Goal: Task Accomplishment & Management: Manage account settings

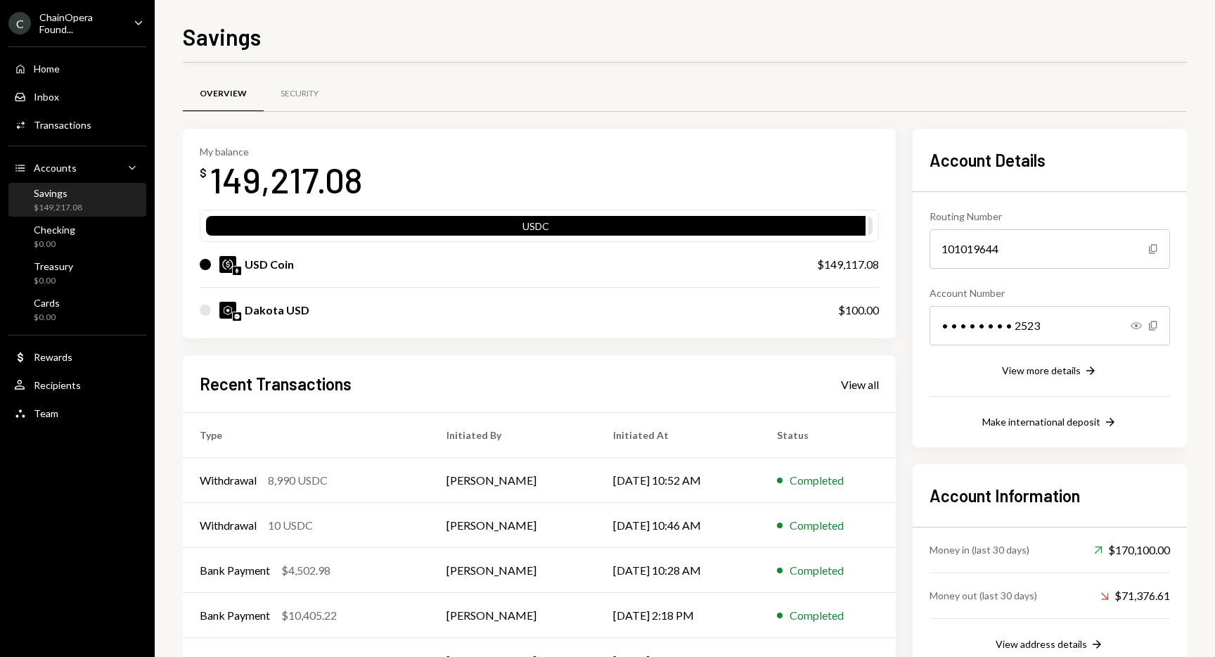
scroll to position [53, 0]
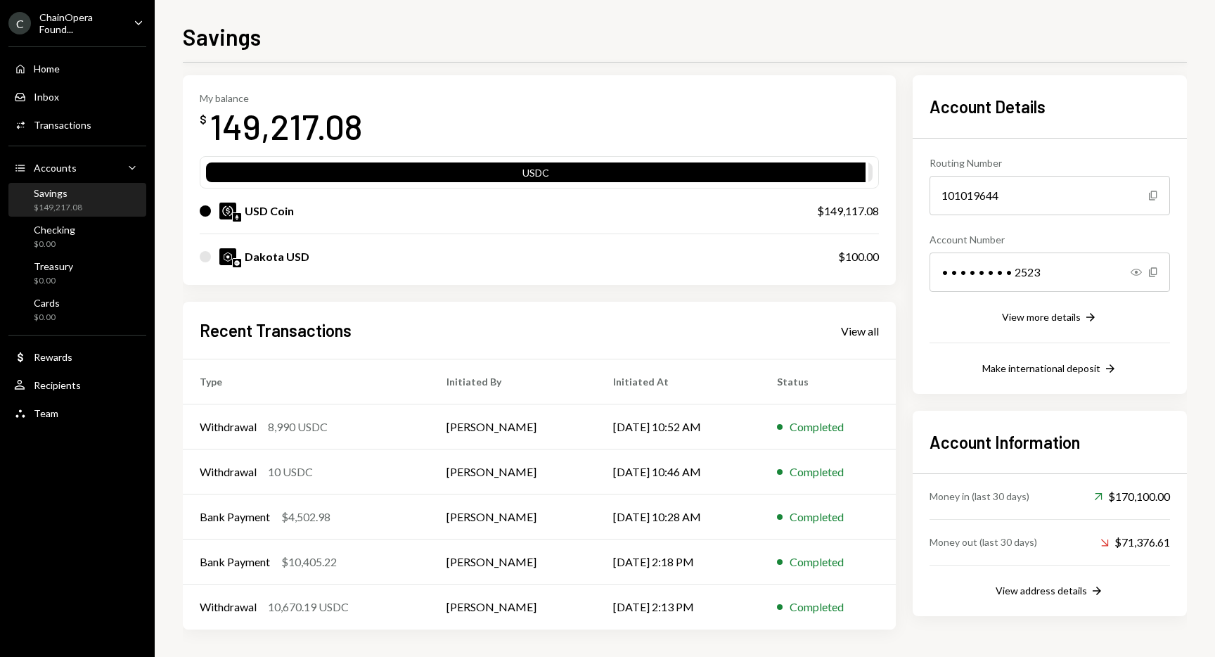
click at [476, 319] on div "Recent Transactions View all" at bounding box center [539, 330] width 679 height 23
click at [64, 234] on div "Checking" at bounding box center [54, 230] width 41 height 12
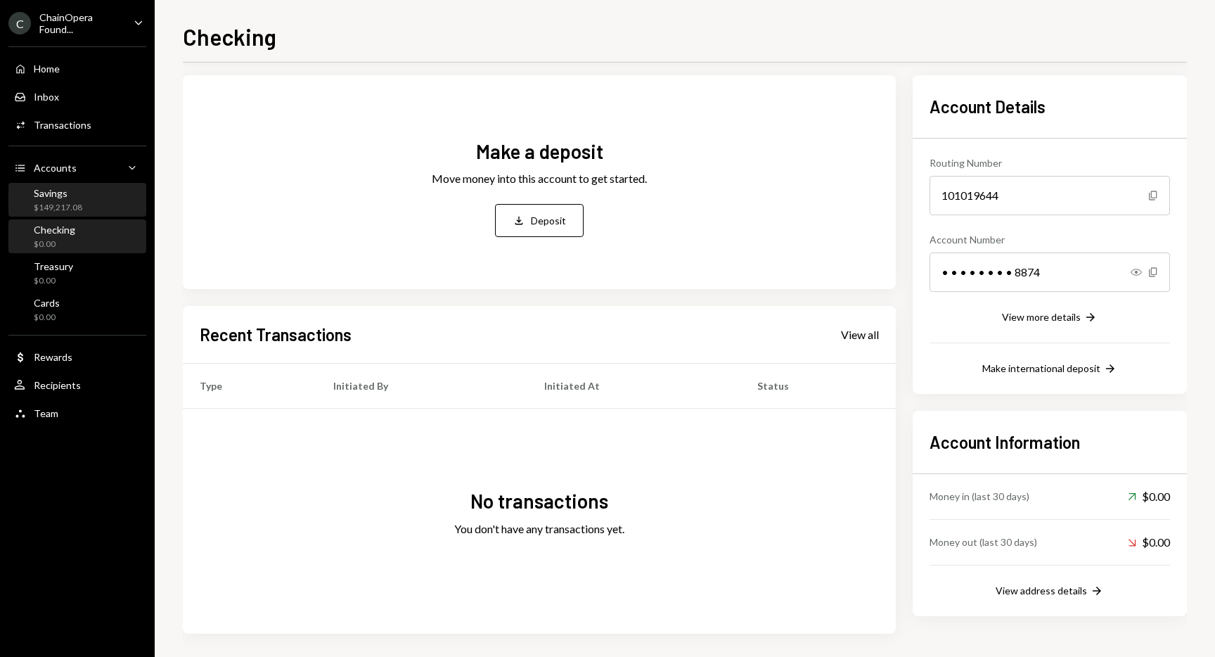
click at [72, 209] on div "$149,217.08" at bounding box center [58, 208] width 49 height 12
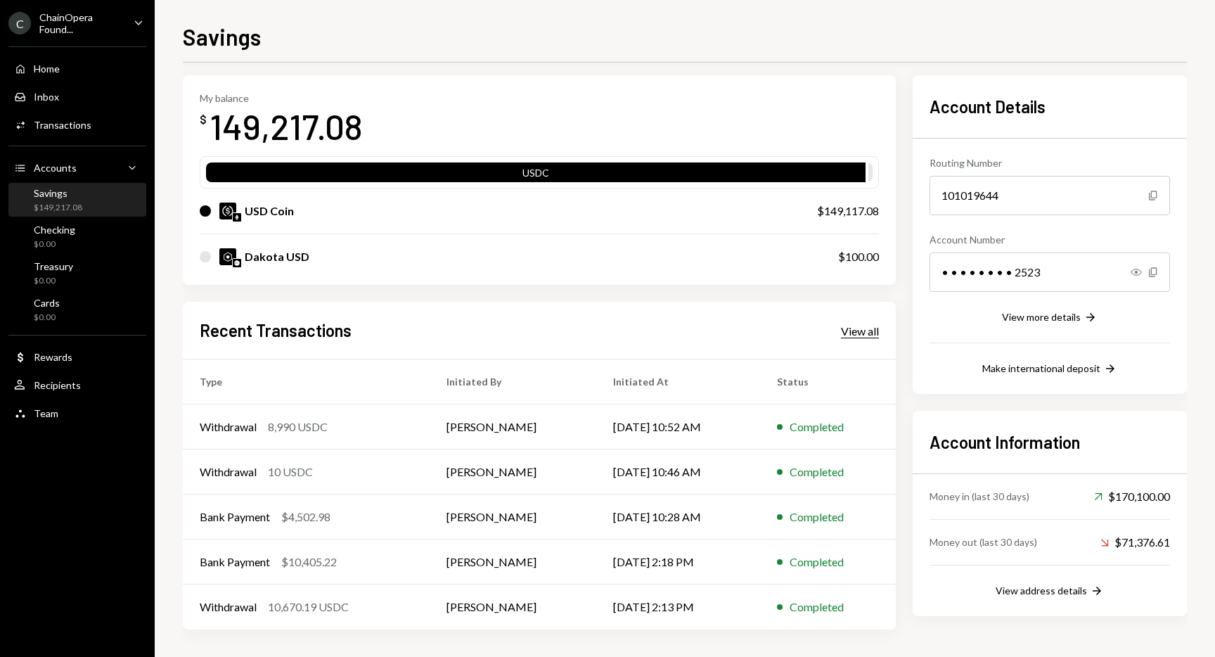
click at [856, 327] on div "View all" at bounding box center [860, 331] width 38 height 14
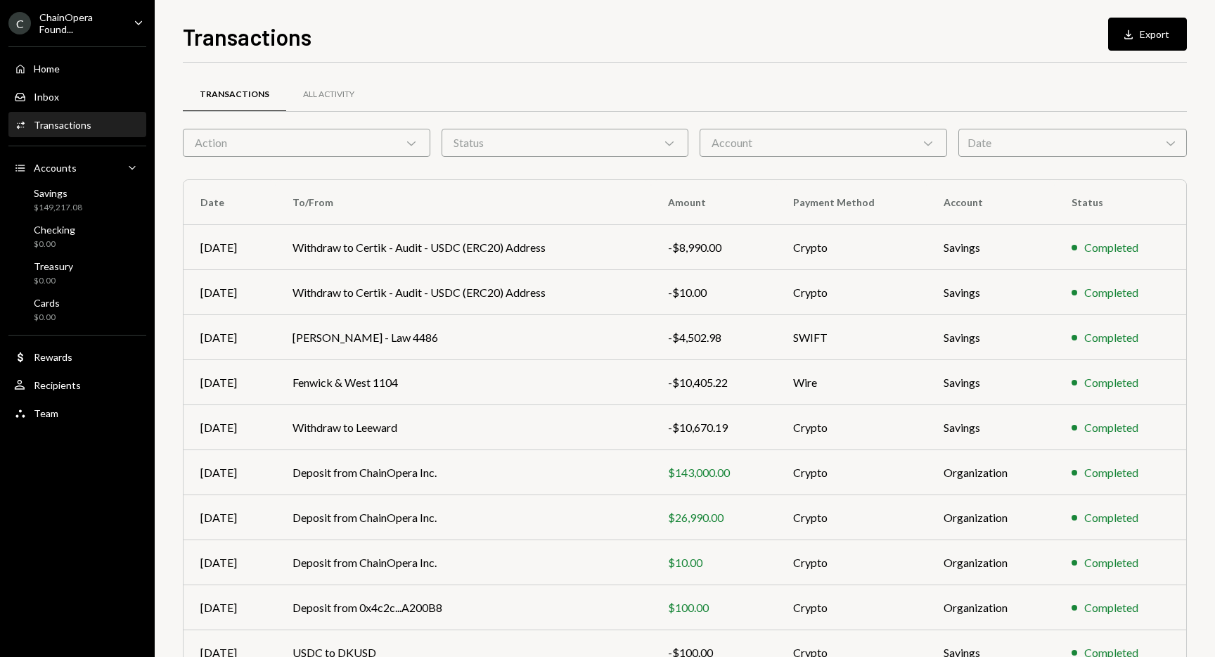
click at [906, 135] on div "Account Chevron Down" at bounding box center [824, 143] width 248 height 28
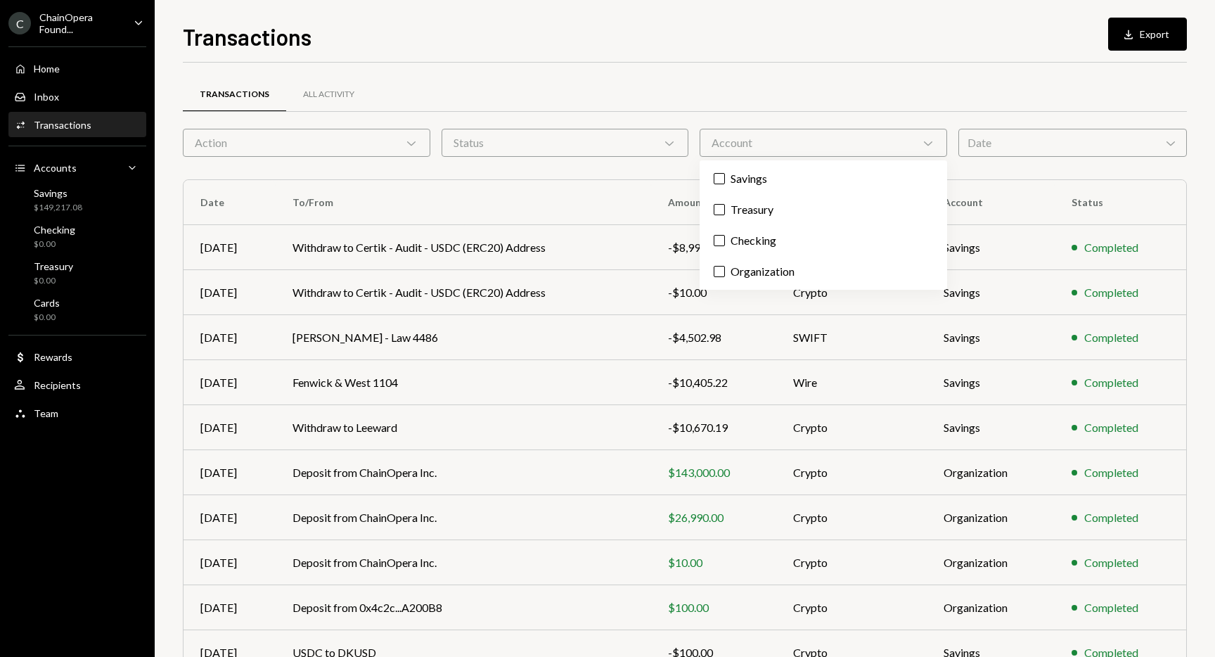
click at [906, 139] on div "Account Chevron Down" at bounding box center [824, 143] width 248 height 28
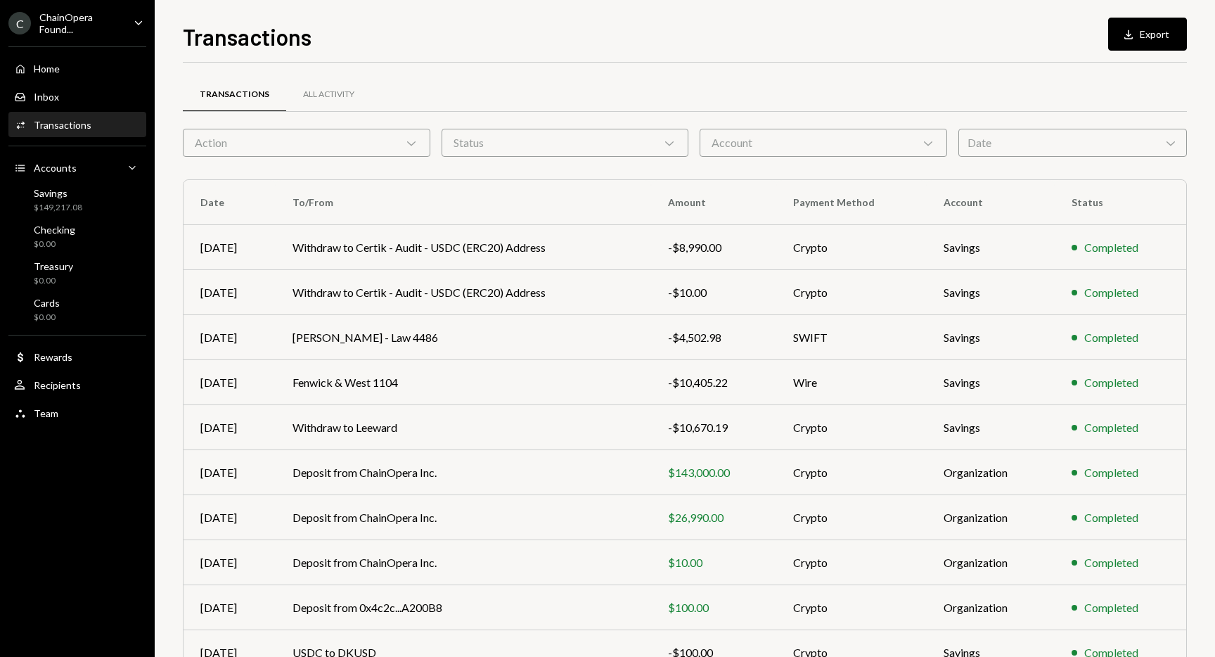
click at [385, 155] on div "Action Chevron Down" at bounding box center [307, 143] width 248 height 28
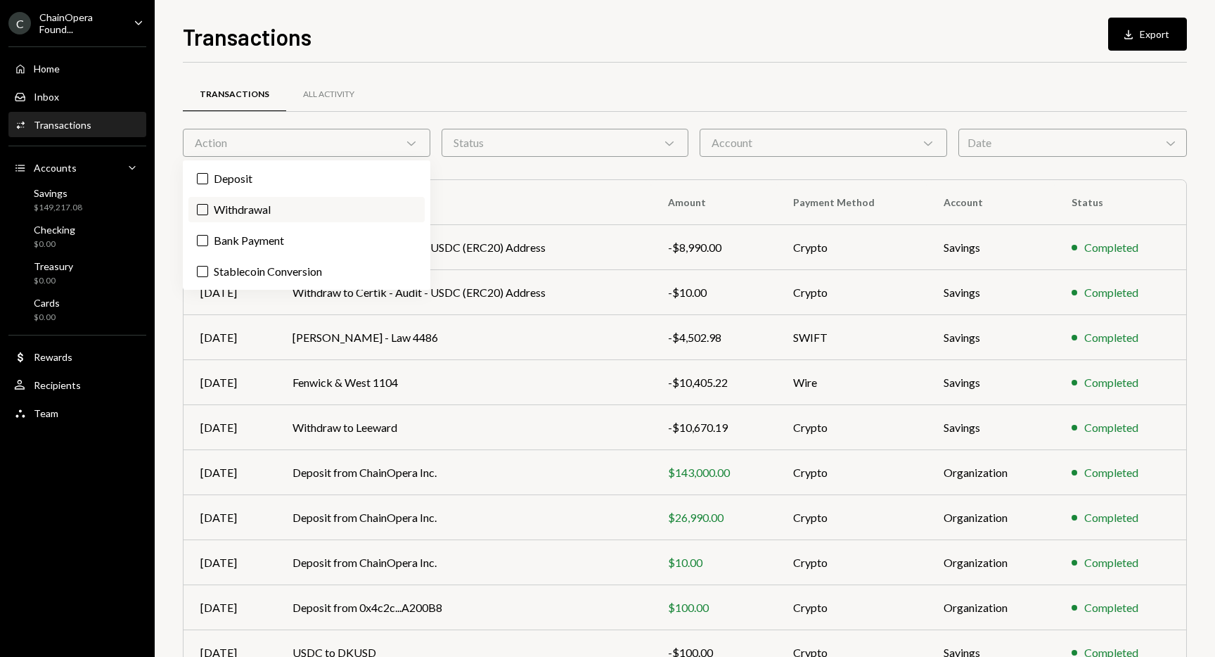
click at [313, 210] on label "Withdrawal" at bounding box center [306, 209] width 236 height 25
click at [208, 210] on button "Withdrawal" at bounding box center [202, 209] width 11 height 11
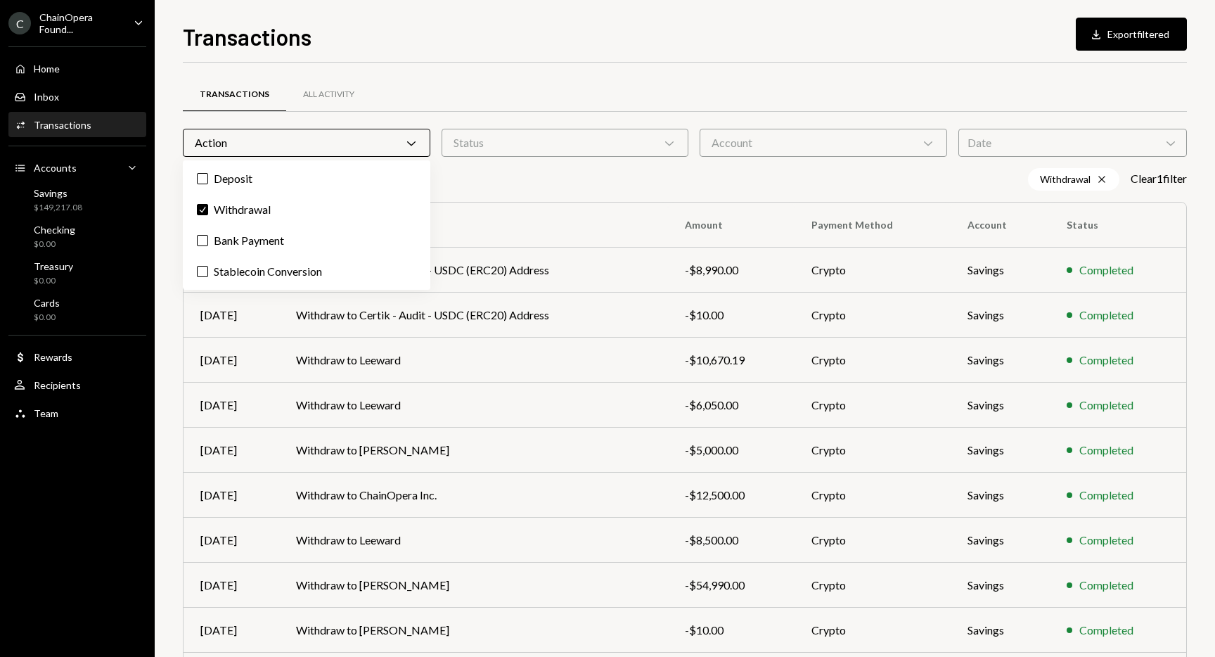
click at [464, 75] on div "Transactions All Activity Action Chevron Down Status Chevron Down Account Chevr…" at bounding box center [685, 410] width 1004 height 694
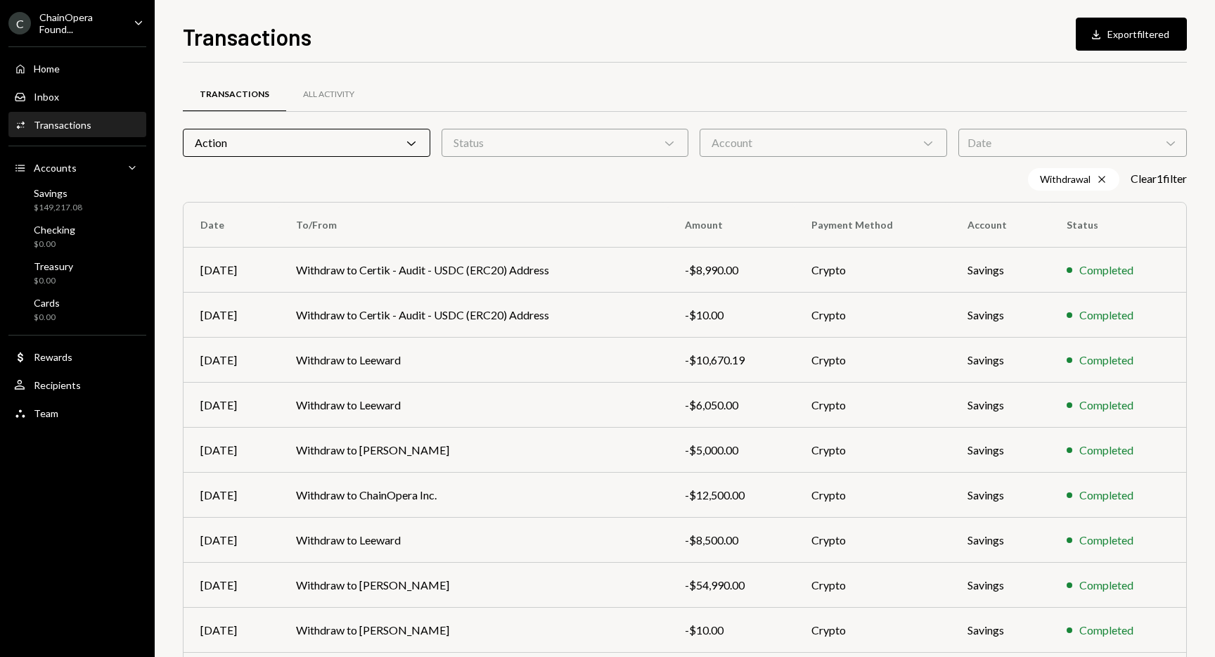
click at [559, 137] on div "Status Chevron Down" at bounding box center [566, 143] width 248 height 28
click at [527, 174] on label "Completed" at bounding box center [565, 178] width 236 height 25
click at [467, 174] on button "Completed" at bounding box center [461, 178] width 11 height 11
click at [762, 138] on div "Account Chevron Down" at bounding box center [824, 143] width 248 height 28
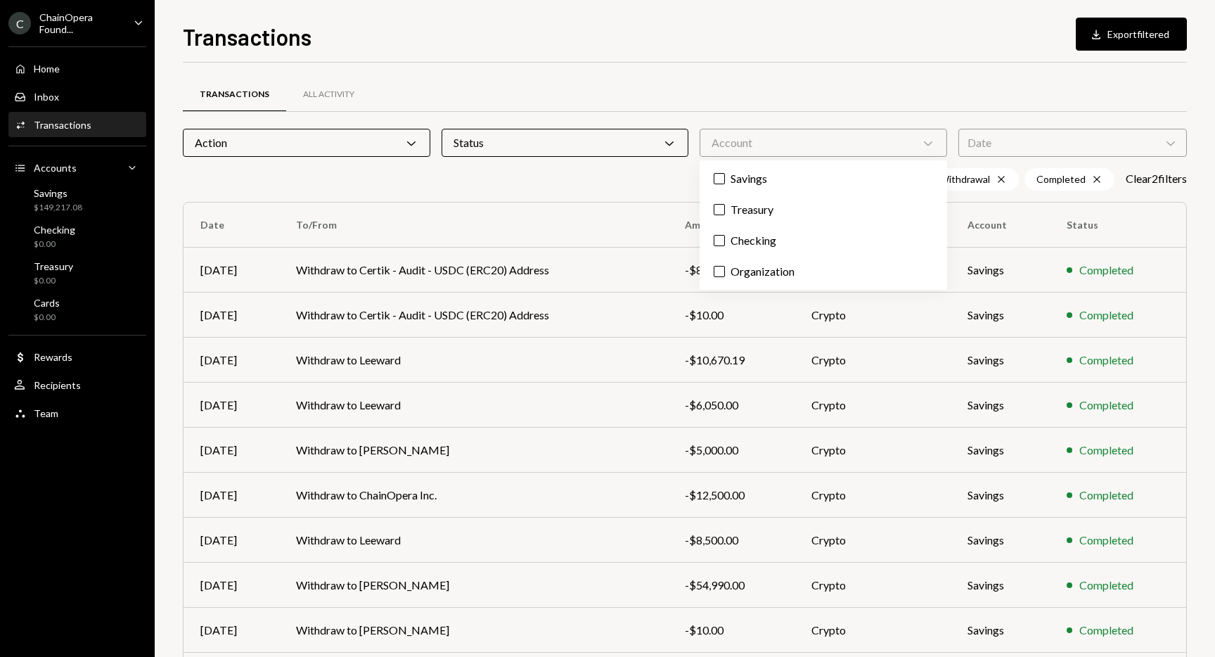
click at [776, 102] on div "Transactions All Activity" at bounding box center [685, 95] width 1004 height 36
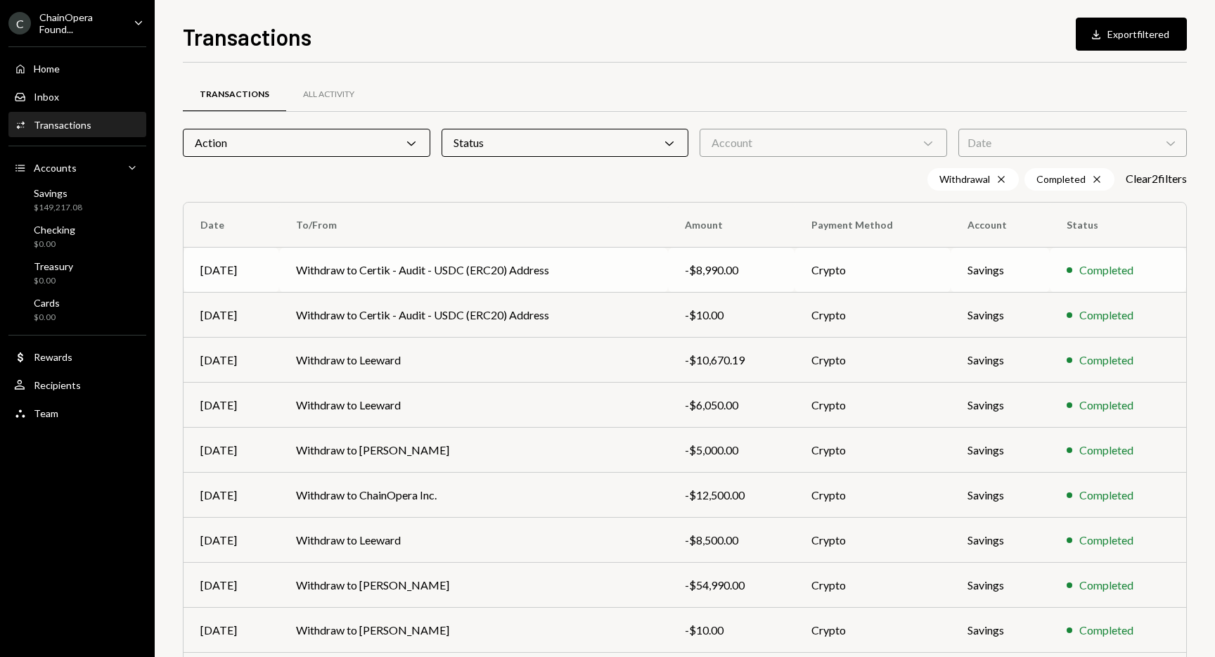
scroll to position [1, 0]
click at [1109, 35] on button "Download Export filtered" at bounding box center [1131, 34] width 111 height 33
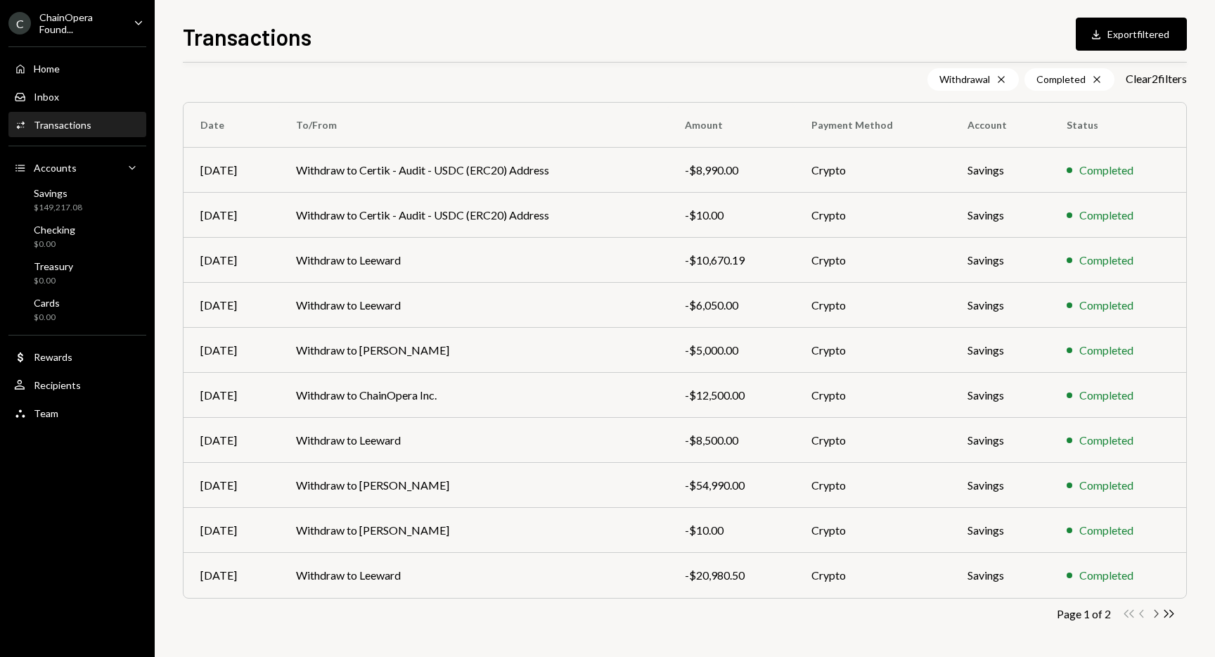
click at [1155, 613] on icon "Chevron Right" at bounding box center [1155, 613] width 13 height 13
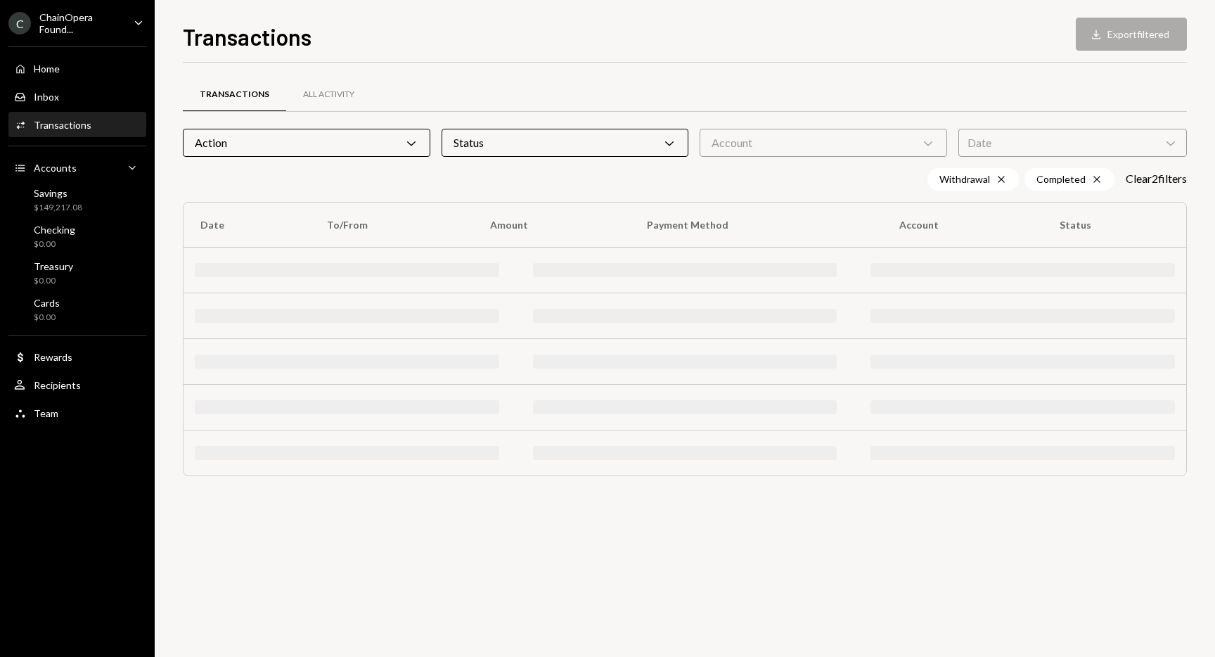
scroll to position [0, 0]
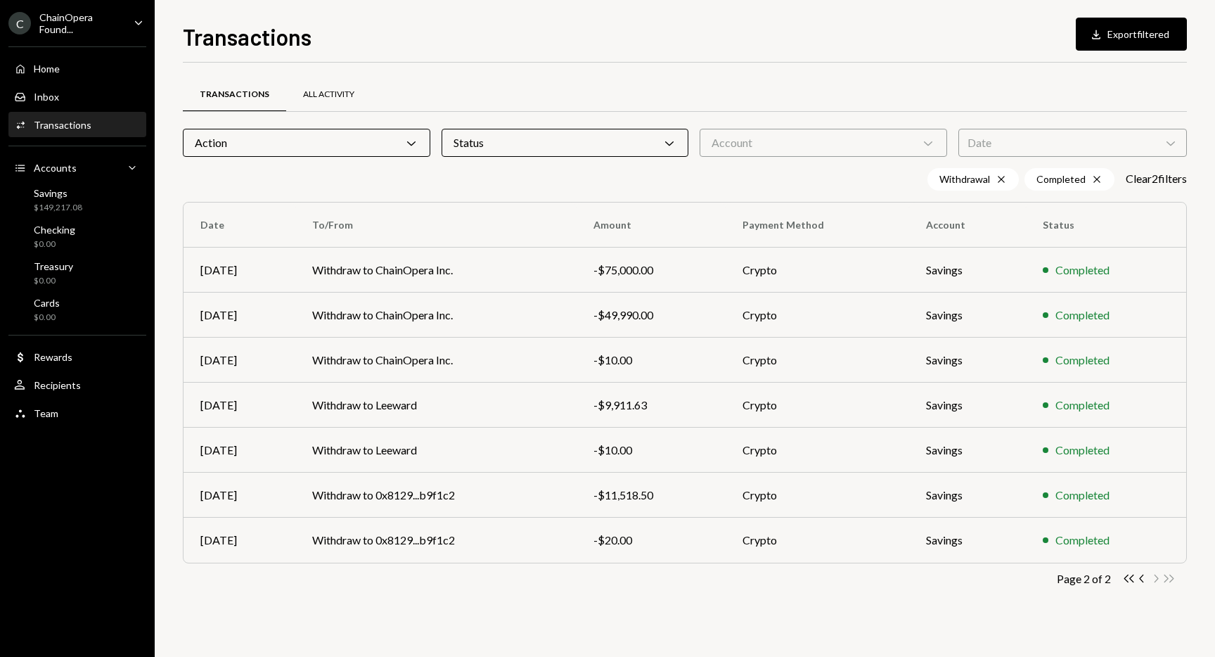
click at [340, 90] on div "All Activity" at bounding box center [328, 95] width 51 height 12
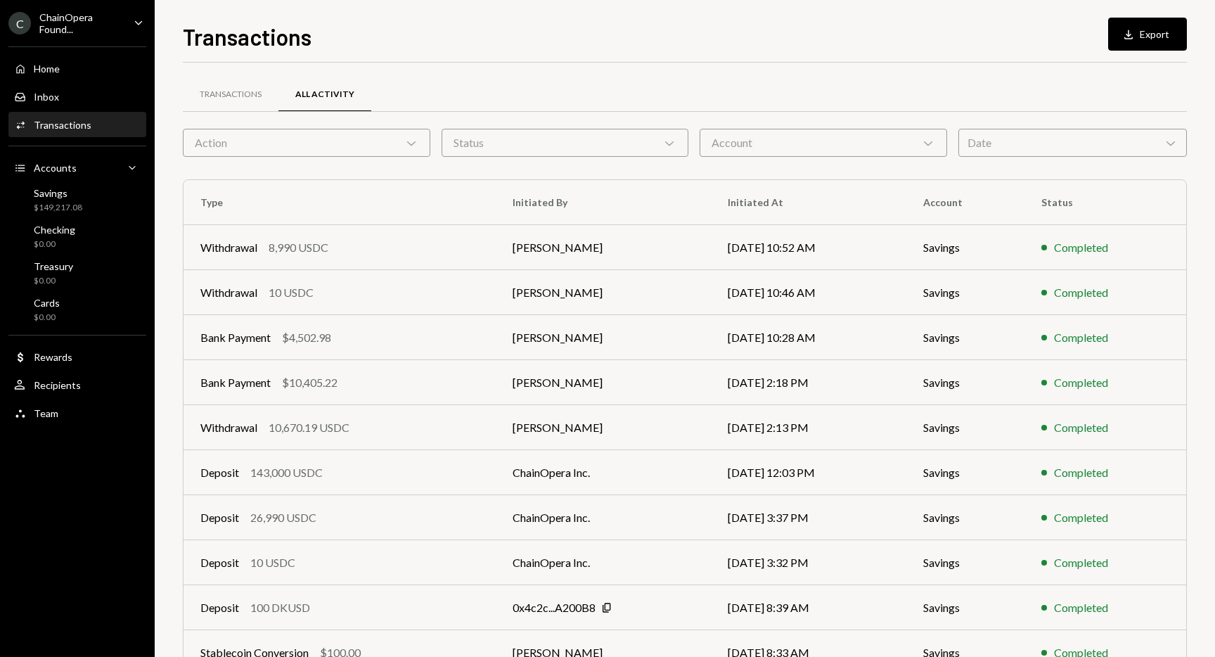
click at [413, 150] on div "Action Chevron Down" at bounding box center [307, 143] width 248 height 28
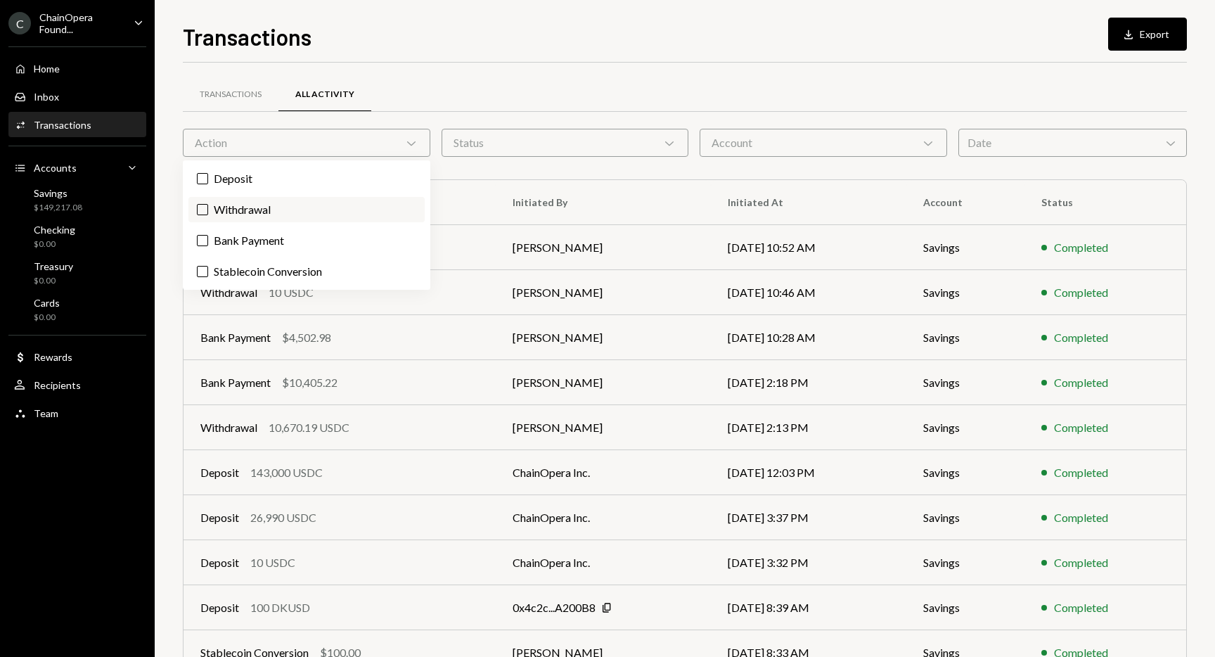
click at [348, 207] on label "Withdrawal" at bounding box center [306, 209] width 236 height 25
click at [208, 207] on button "Withdrawal" at bounding box center [202, 209] width 11 height 11
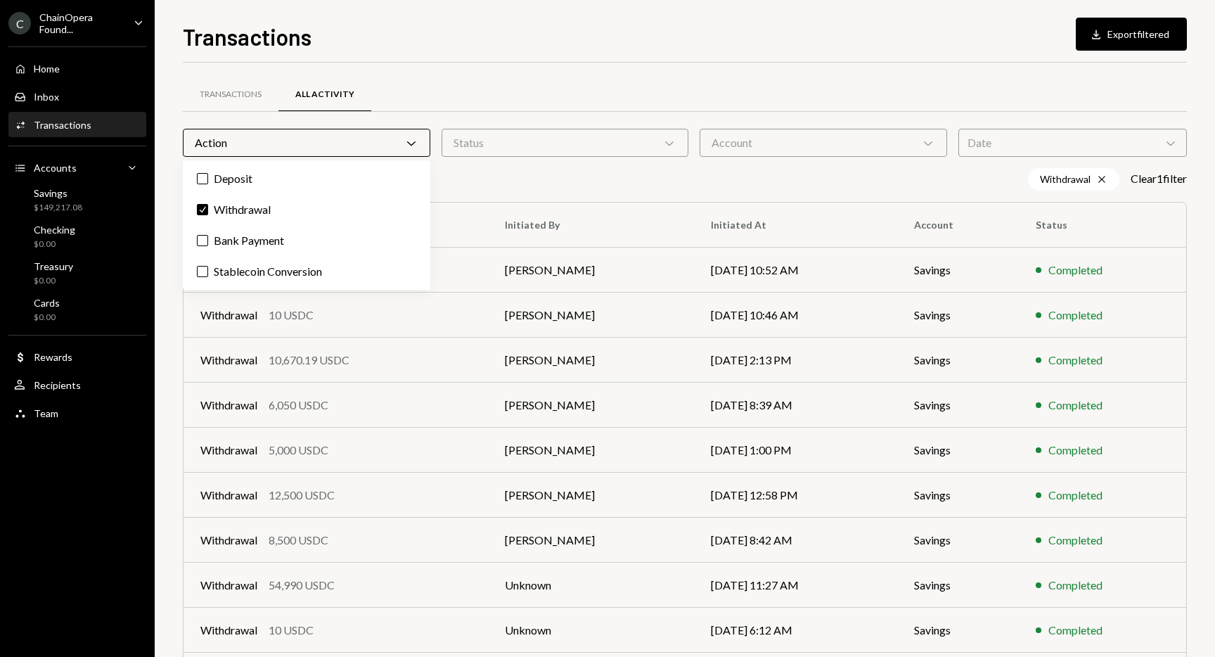
click at [668, 188] on div "Withdrawal Cross Clear 1 filter" at bounding box center [685, 179] width 1004 height 23
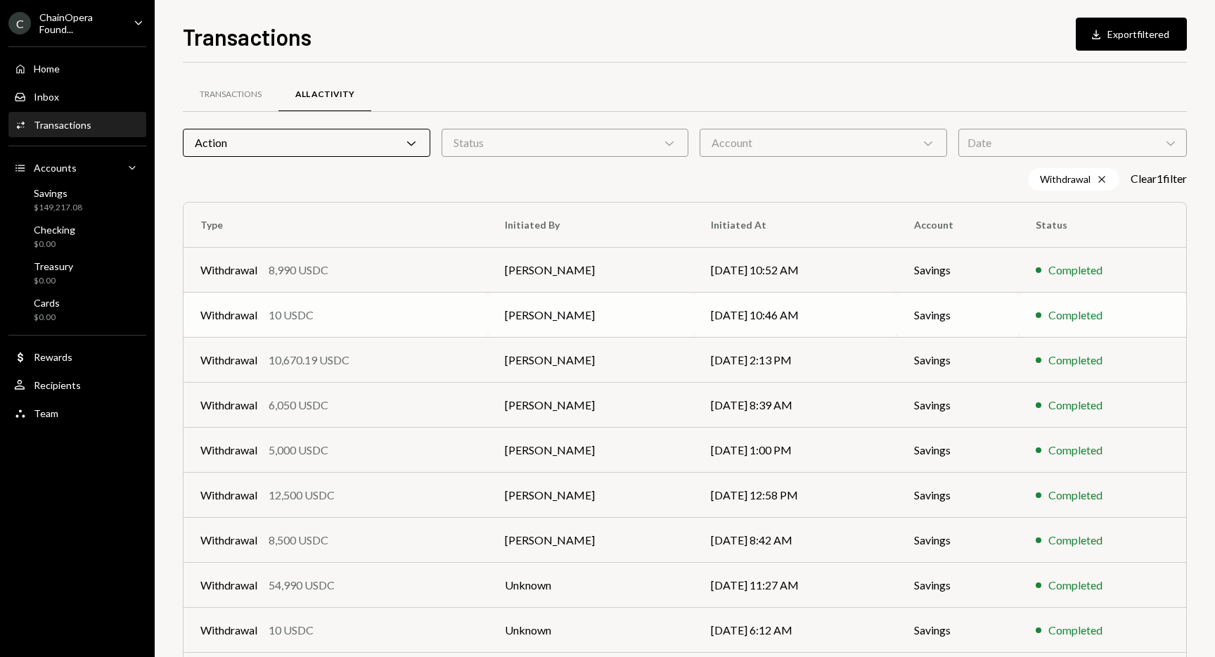
scroll to position [100, 0]
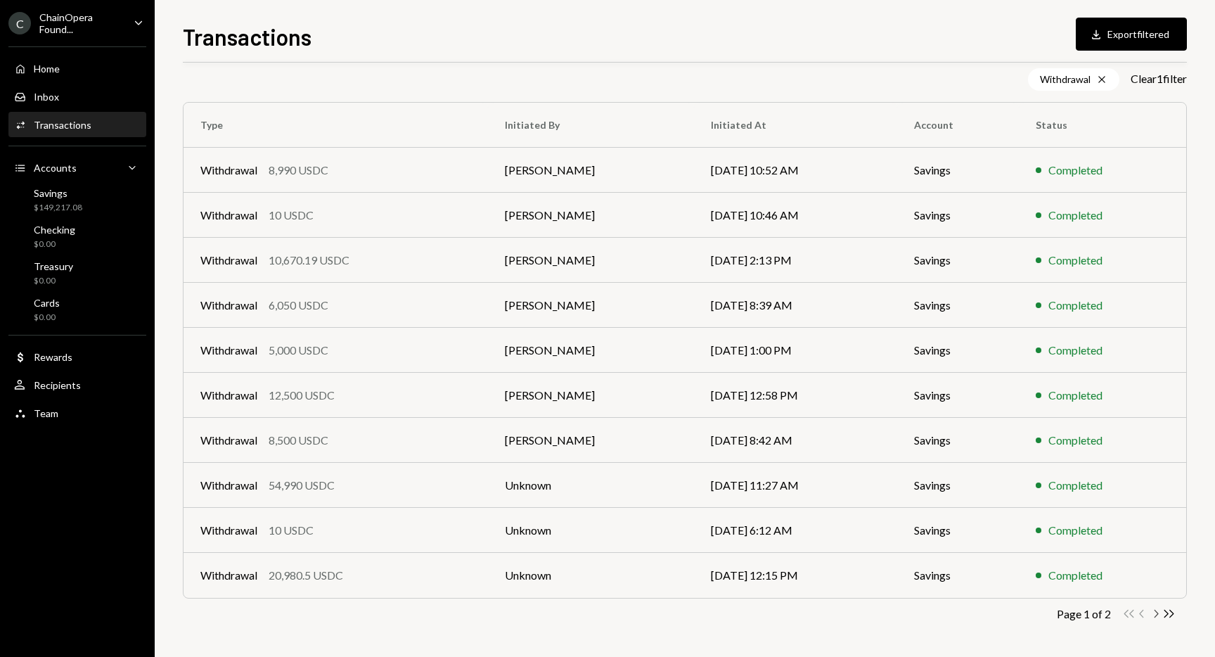
click at [1158, 616] on icon "Chevron Right" at bounding box center [1155, 613] width 13 height 13
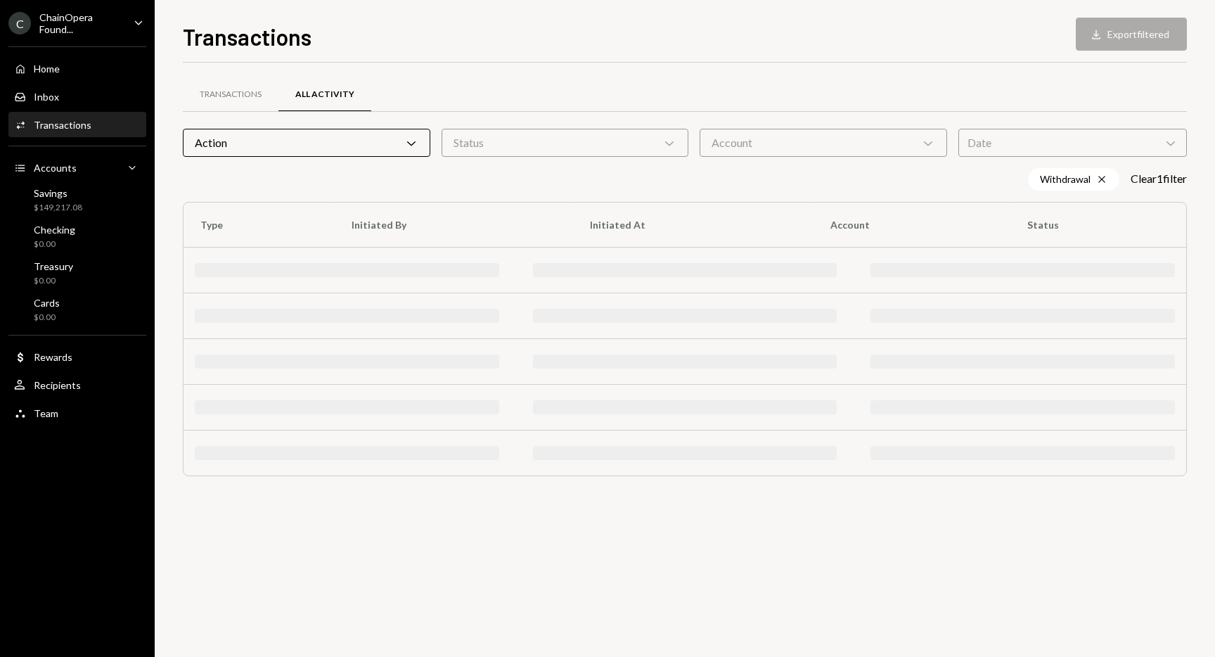
scroll to position [0, 0]
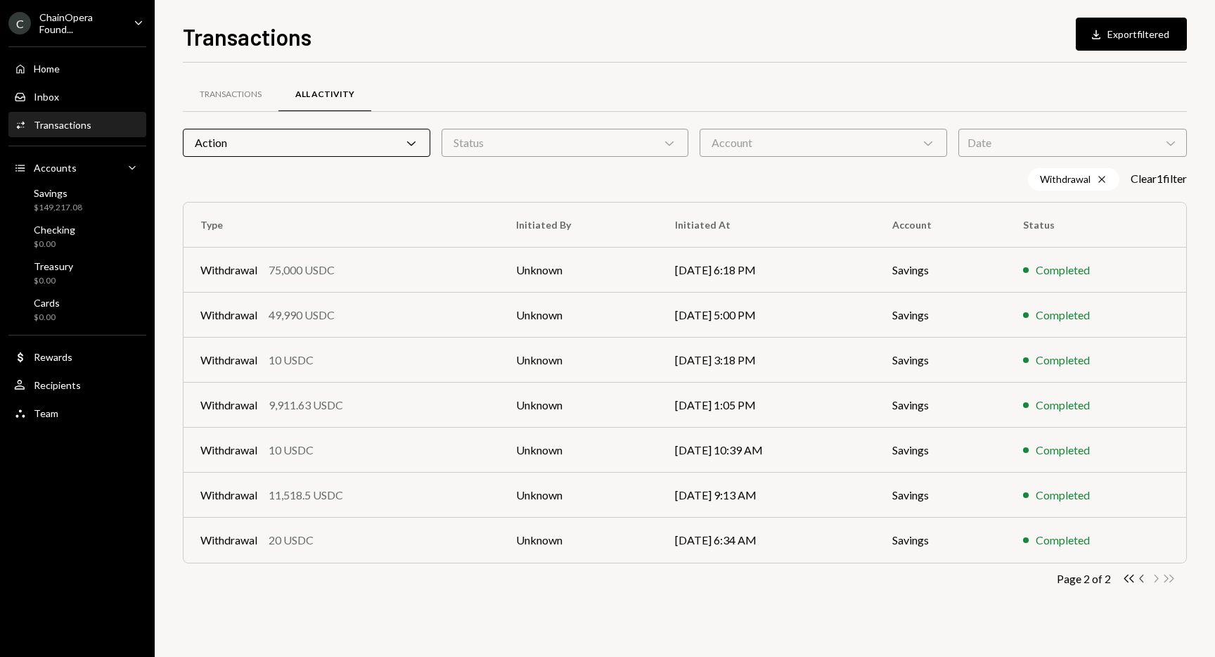
click at [1143, 577] on icon "Chevron Left" at bounding box center [1142, 578] width 13 height 13
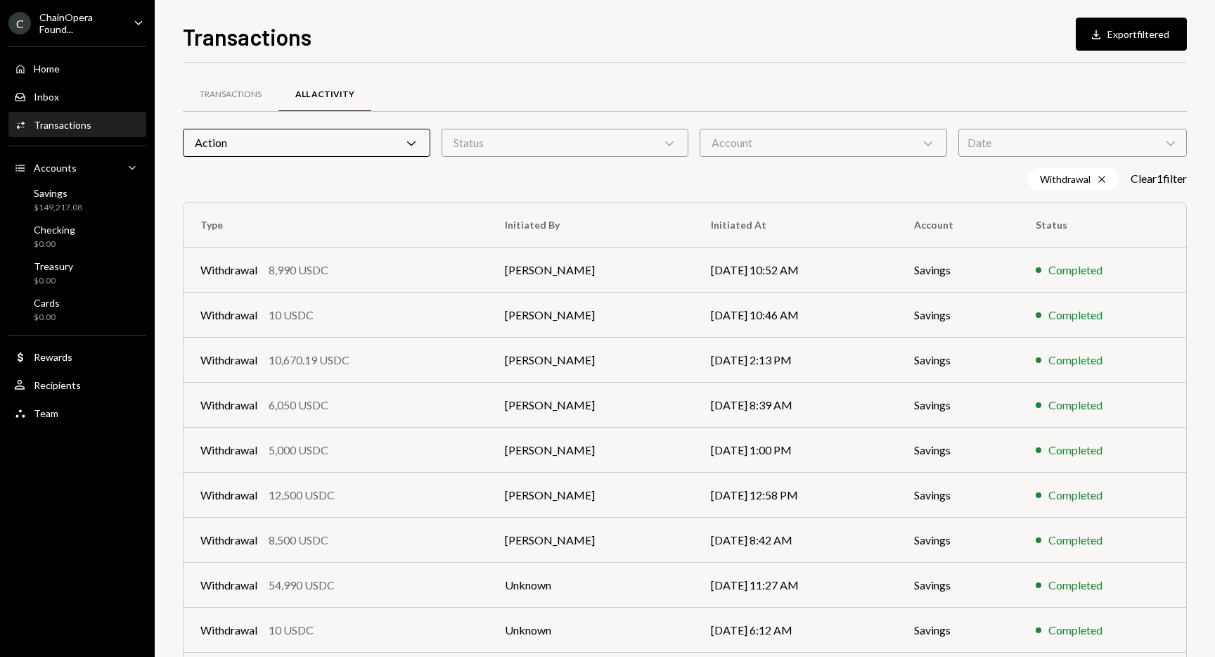
click at [407, 141] on icon at bounding box center [411, 143] width 8 height 4
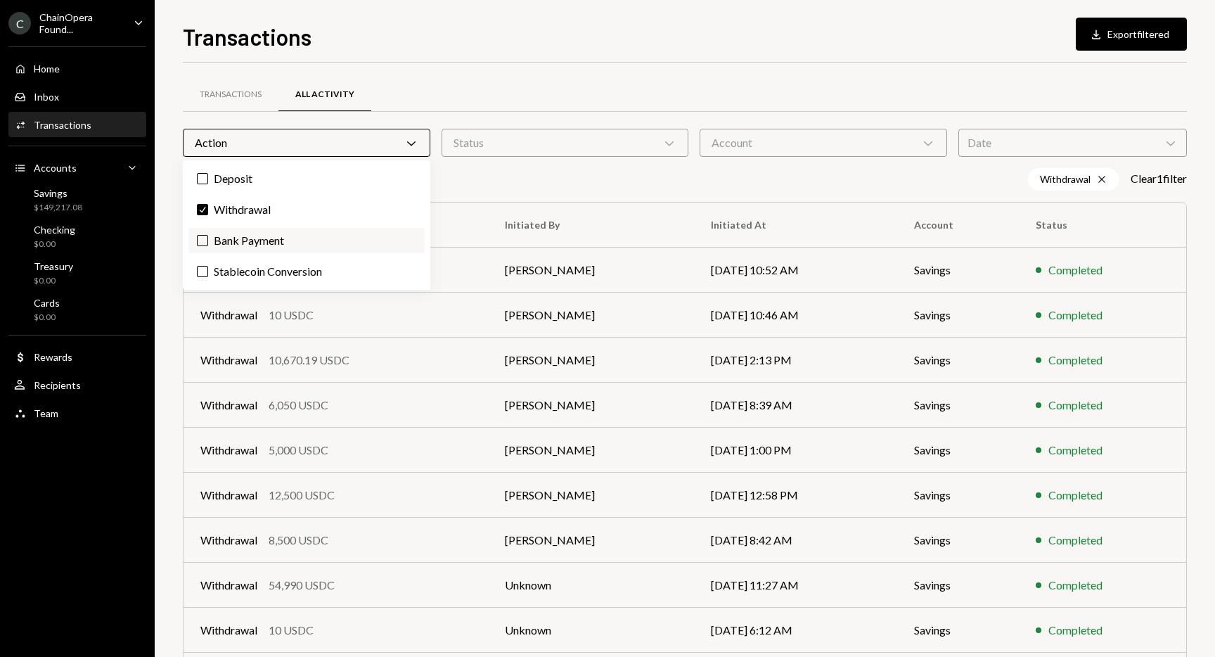
click at [325, 240] on label "Bank Payment" at bounding box center [306, 240] width 236 height 25
click at [208, 240] on button "Bank Payment" at bounding box center [202, 240] width 11 height 11
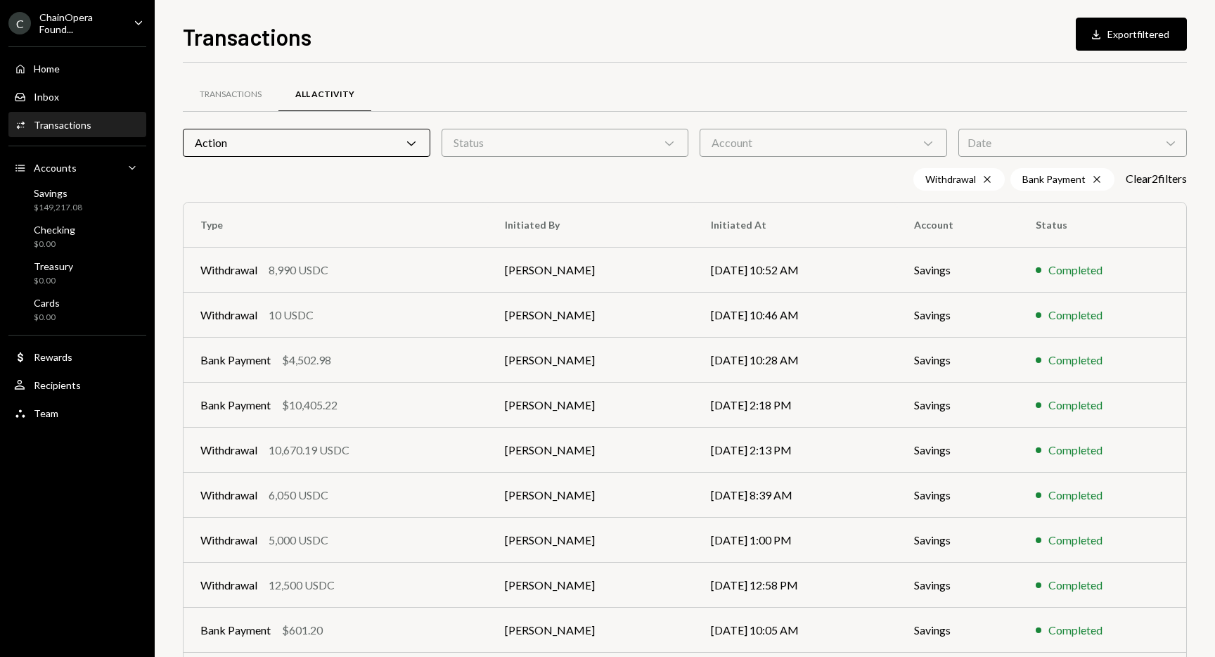
click at [559, 191] on div "Transactions All Activity Action Chevron Down Status Chevron Down Account Chevr…" at bounding box center [685, 421] width 1004 height 672
click at [1139, 34] on button "Download Export filtered" at bounding box center [1131, 34] width 111 height 33
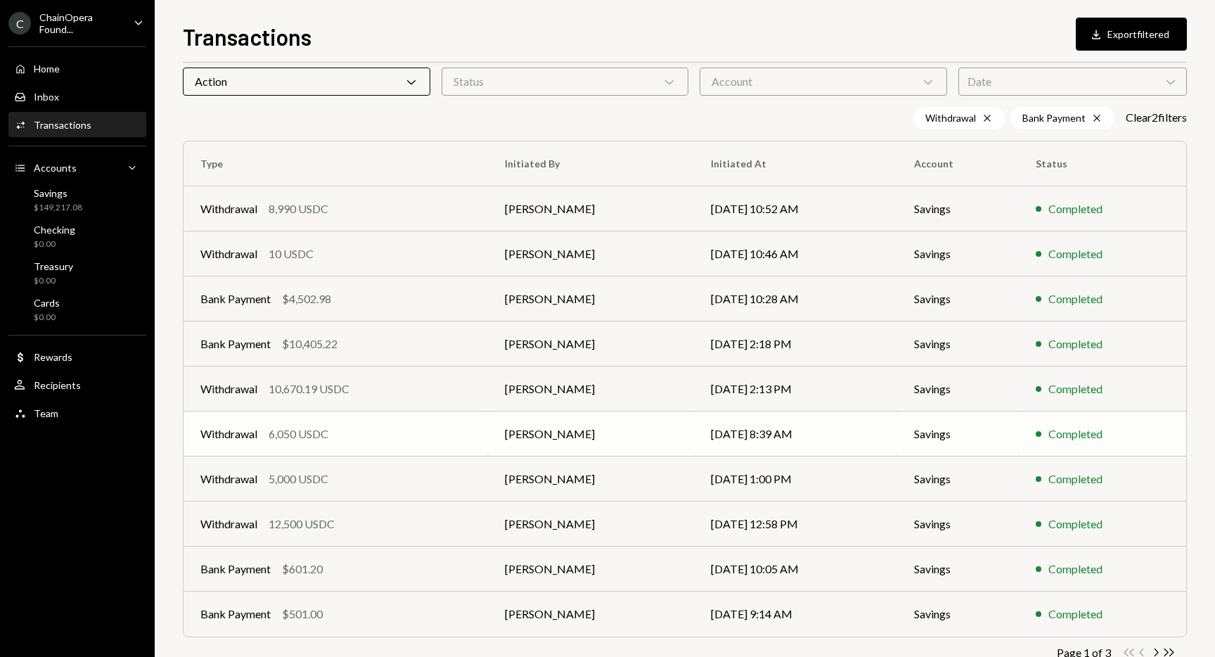
scroll to position [100, 0]
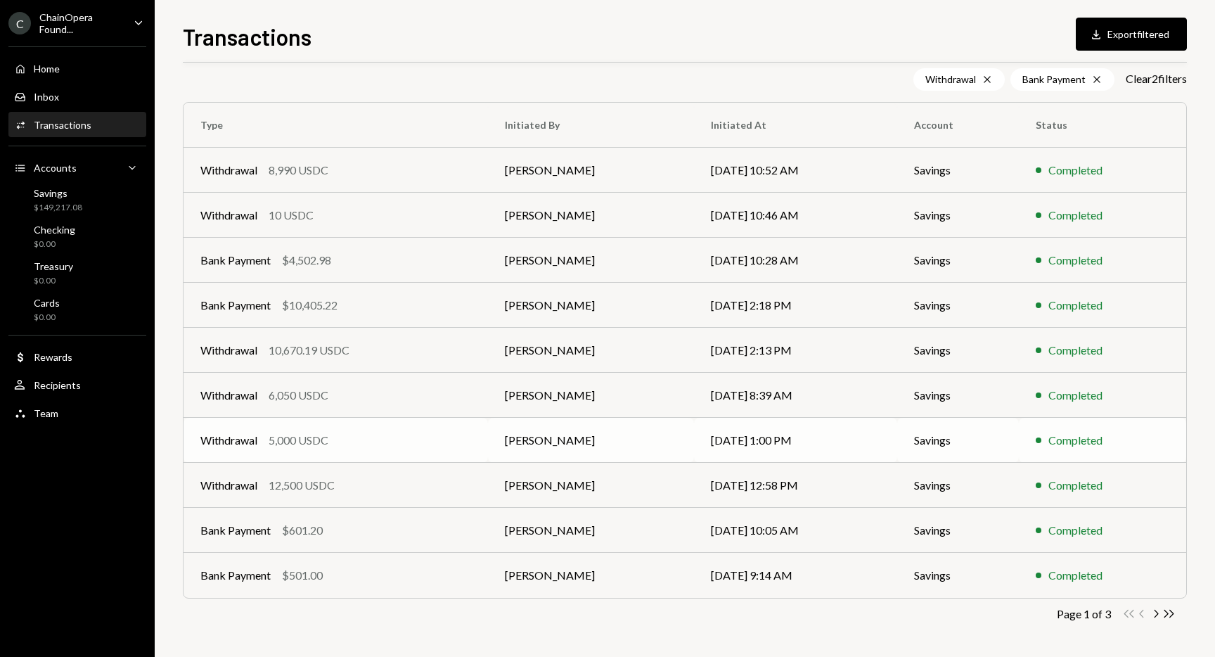
click at [368, 443] on div "Withdrawal 5,000 USDC" at bounding box center [335, 440] width 271 height 17
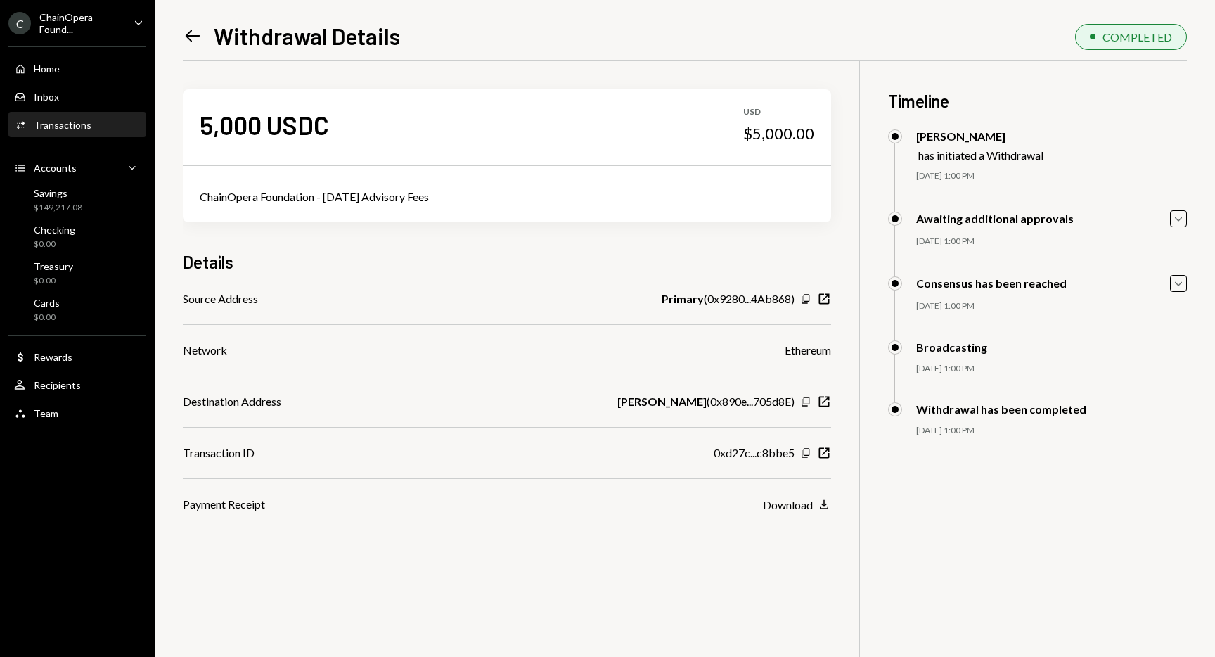
click at [193, 37] on icon "Left Arrow" at bounding box center [193, 36] width 20 height 20
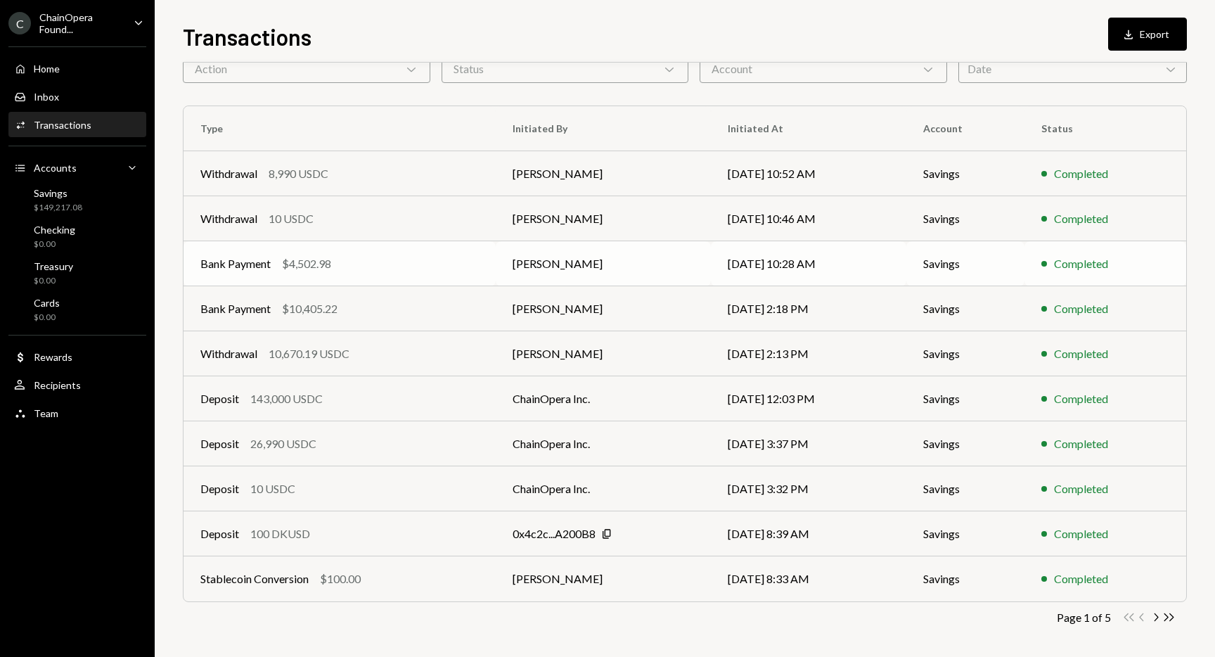
scroll to position [77, 0]
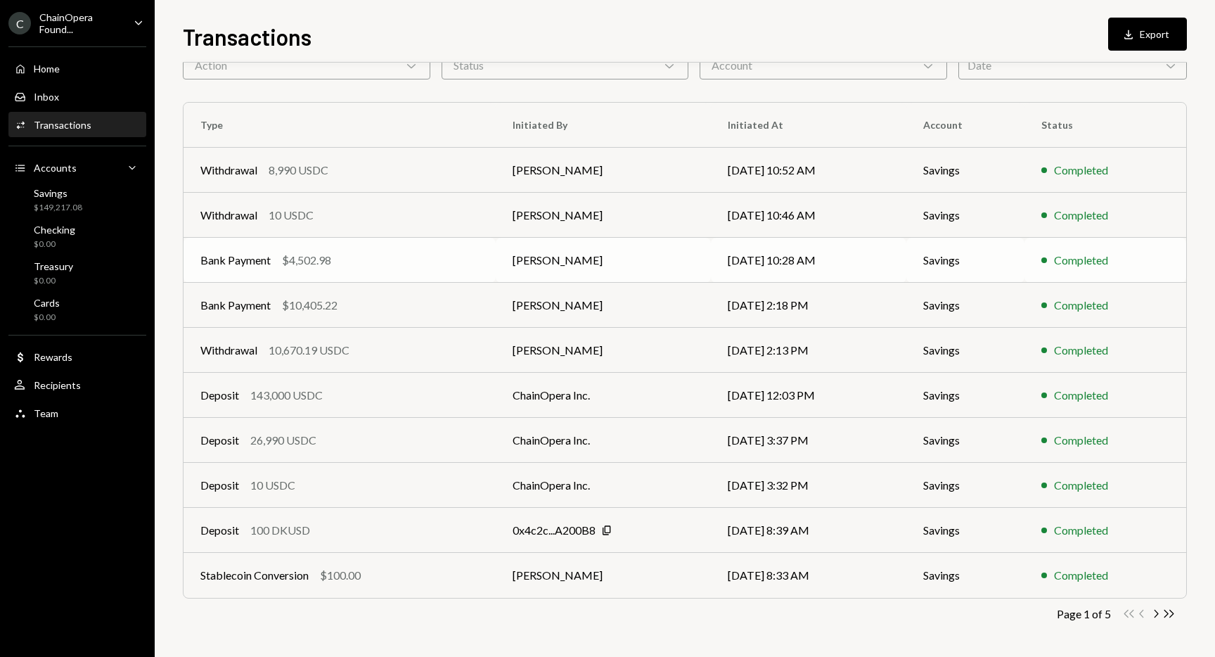
click at [390, 262] on div "Bank Payment $4,502.98" at bounding box center [339, 260] width 279 height 17
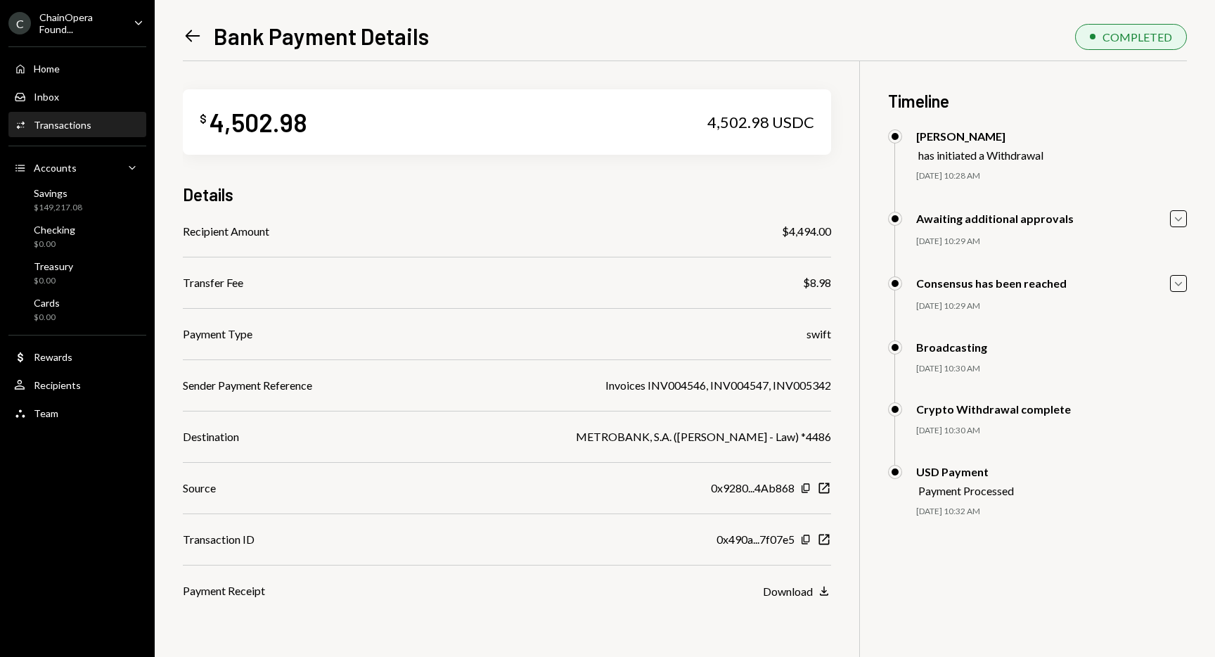
click at [190, 38] on icon "Left Arrow" at bounding box center [193, 36] width 20 height 20
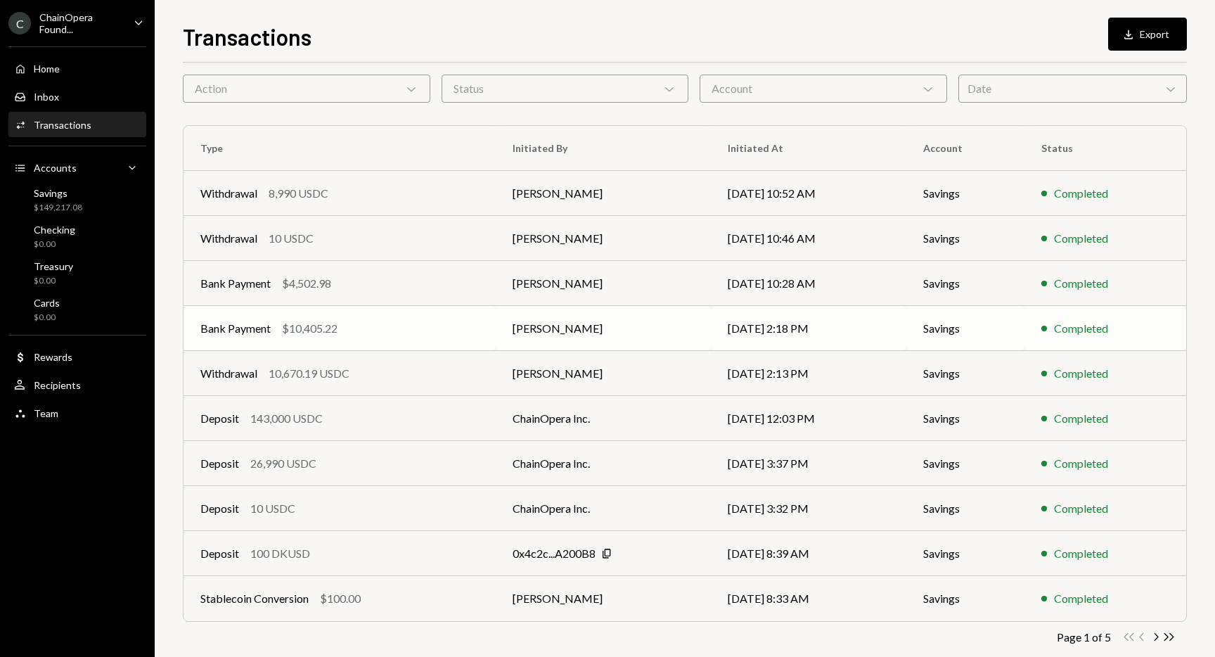
scroll to position [77, 0]
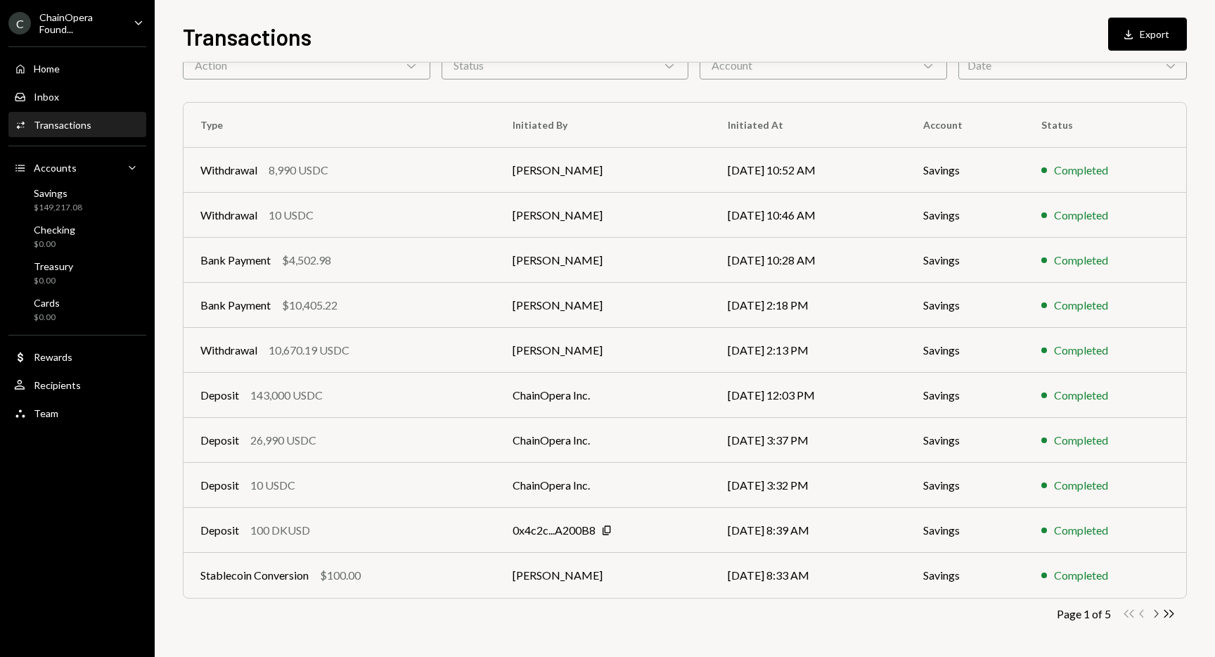
click at [1156, 613] on icon "Chevron Right" at bounding box center [1155, 613] width 13 height 13
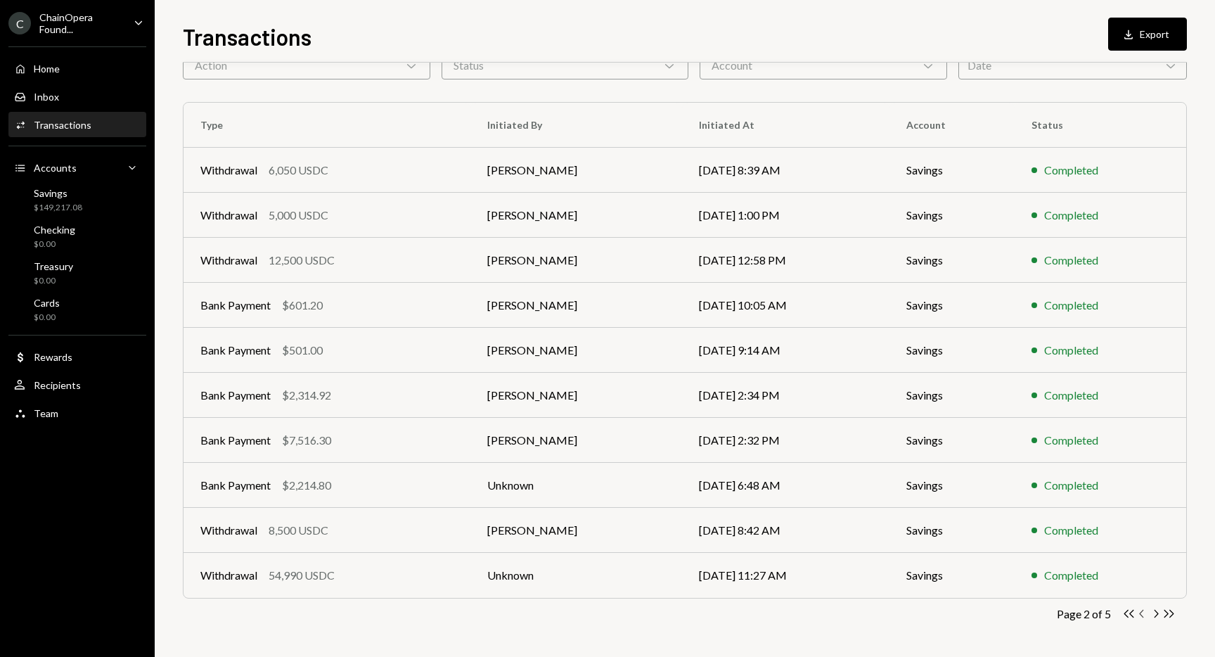
click at [1144, 613] on icon "Chevron Left" at bounding box center [1142, 613] width 13 height 13
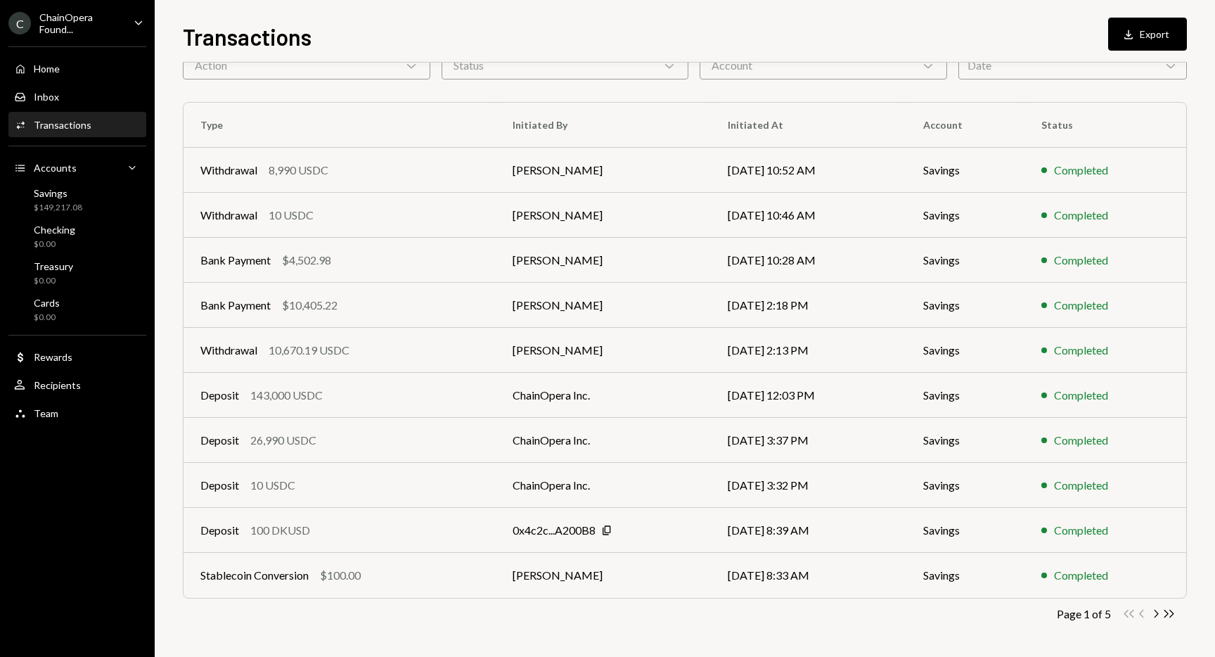
click at [1144, 615] on div "Double Arrow Left Chevron Left Chevron Right Double Arrow Right" at bounding box center [1149, 613] width 53 height 13
click at [1156, 614] on icon "Chevron Right" at bounding box center [1155, 613] width 13 height 13
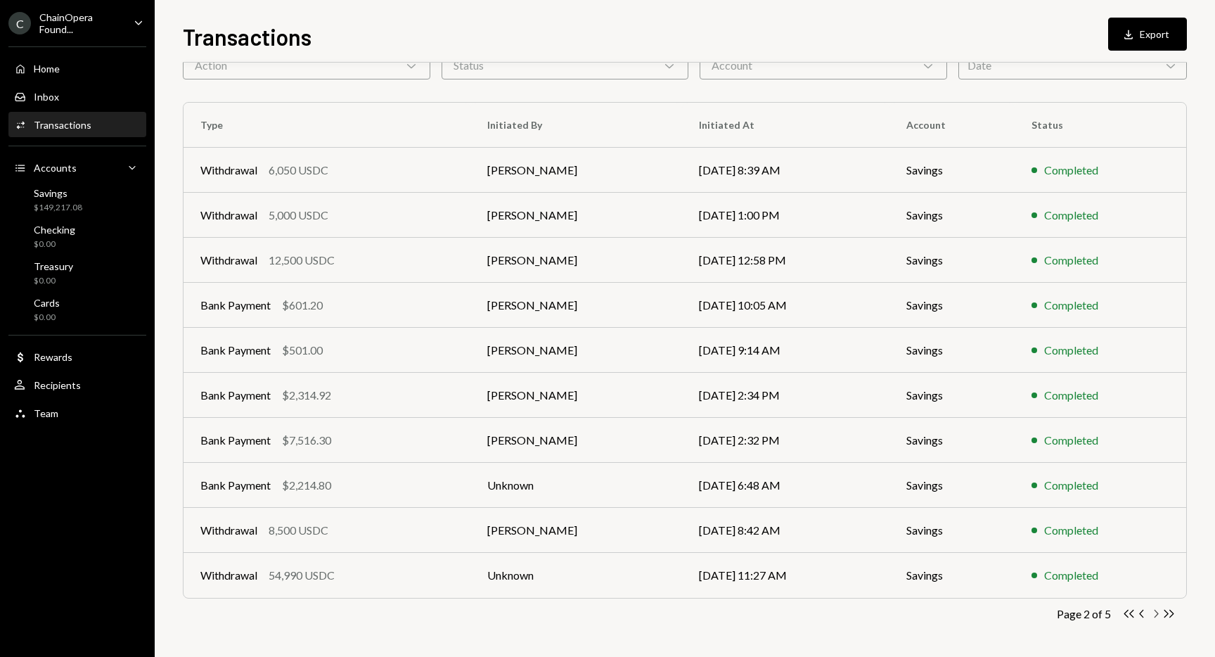
click at [1154, 613] on icon "Chevron Right" at bounding box center [1155, 613] width 13 height 13
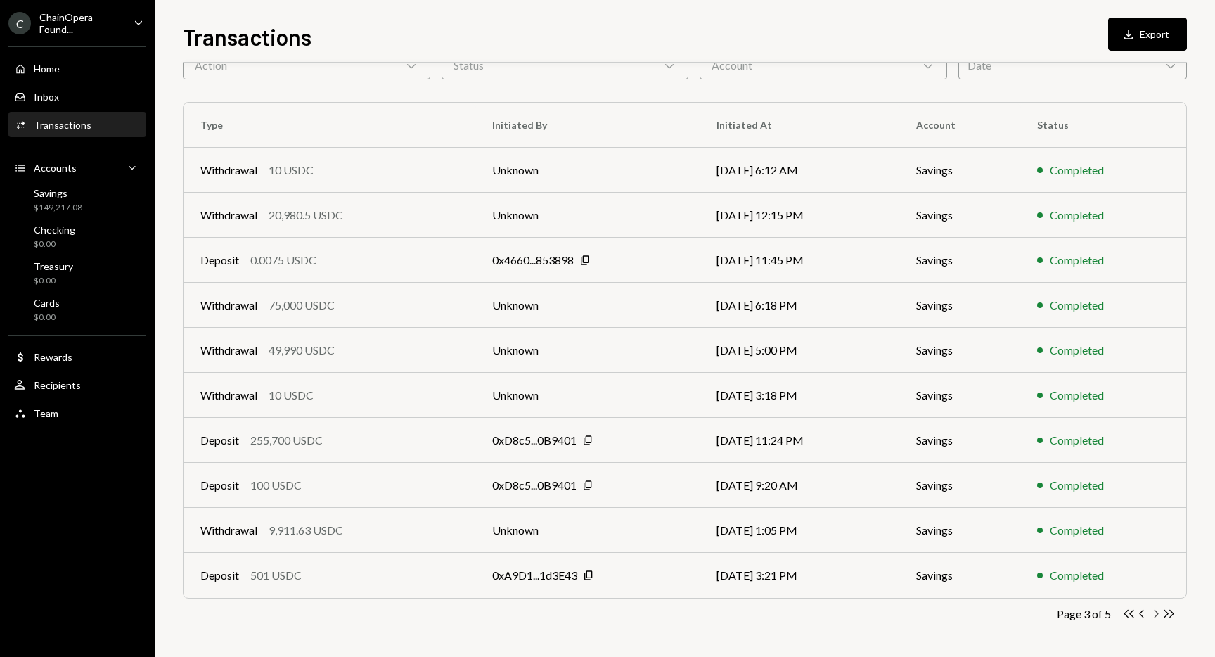
click at [1157, 616] on icon "Chevron Right" at bounding box center [1155, 613] width 13 height 13
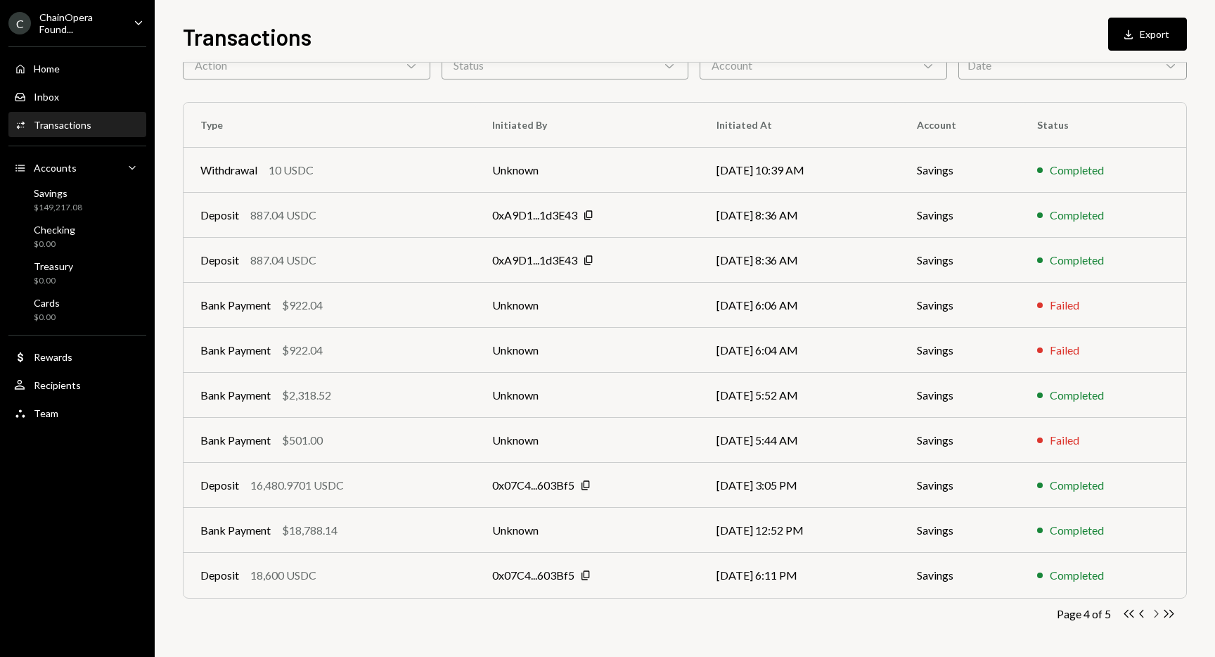
click at [1158, 610] on icon "Chevron Right" at bounding box center [1155, 613] width 13 height 13
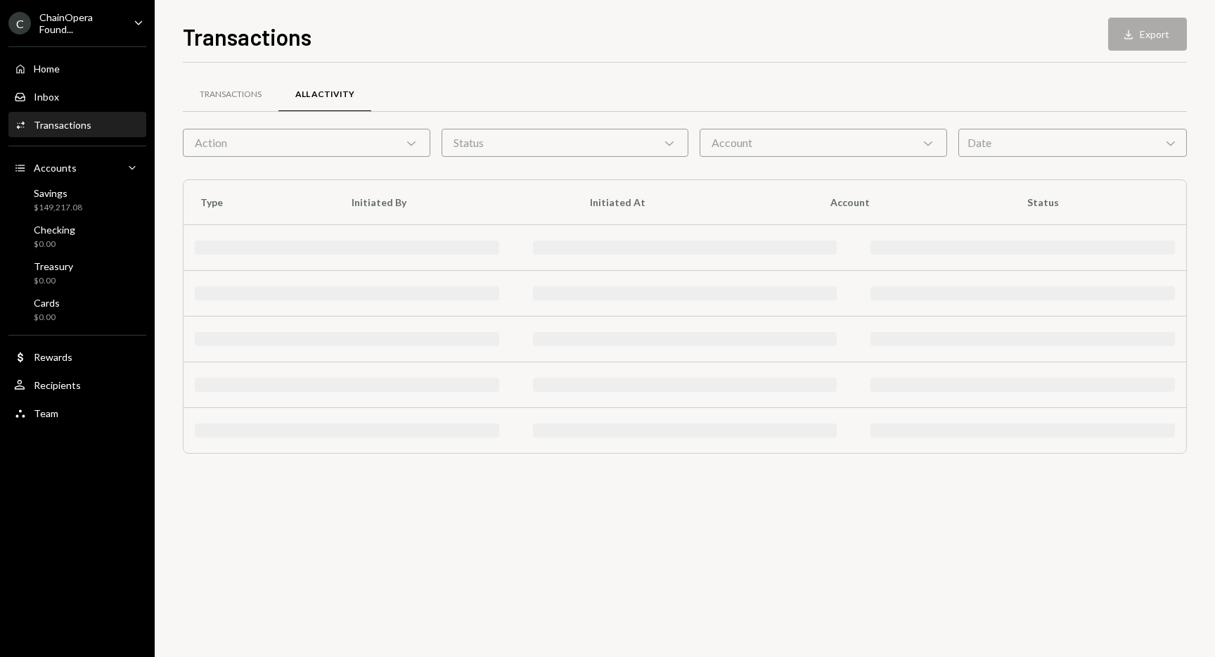
scroll to position [0, 0]
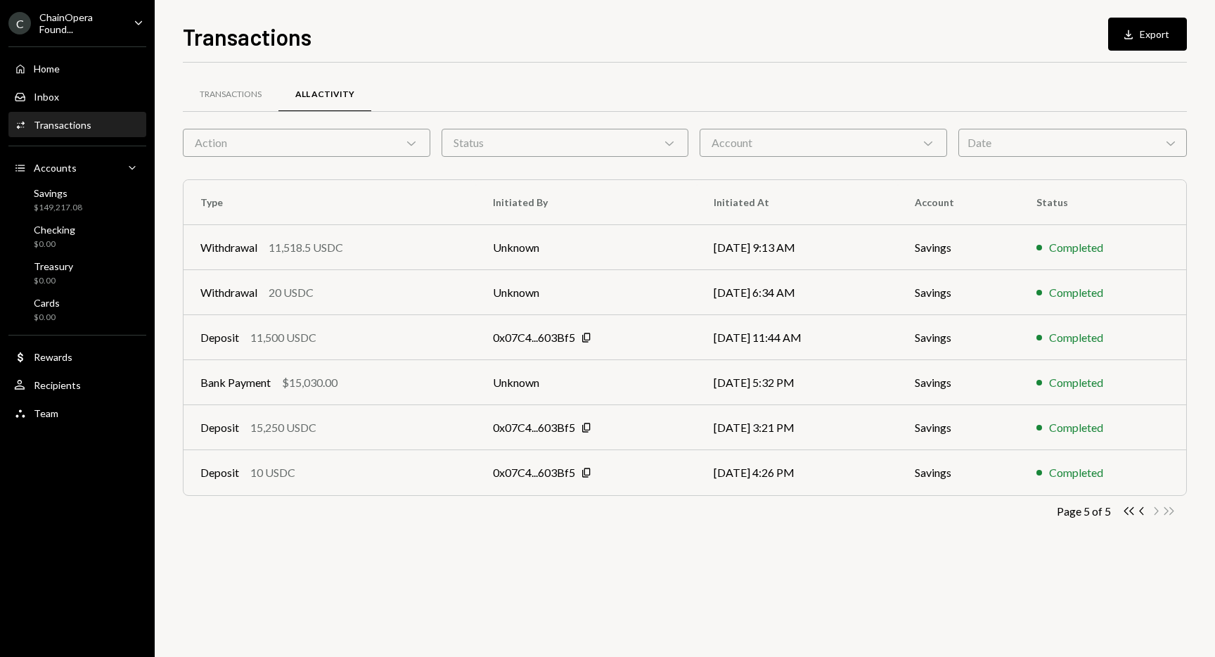
click at [943, 594] on div "Transactions All Activity Action Chevron Down Status Chevron Down Account Chevr…" at bounding box center [685, 360] width 1004 height 594
click at [964, 65] on div "Transactions All Activity Action Chevron Down Status Chevron Down Account Chevr…" at bounding box center [685, 309] width 1004 height 492
click at [952, 64] on div "Transactions All Activity Action Chevron Down Status Chevron Down Account Chevr…" at bounding box center [685, 309] width 1004 height 492
click at [985, 39] on div "Transactions Download Export" at bounding box center [685, 35] width 1004 height 31
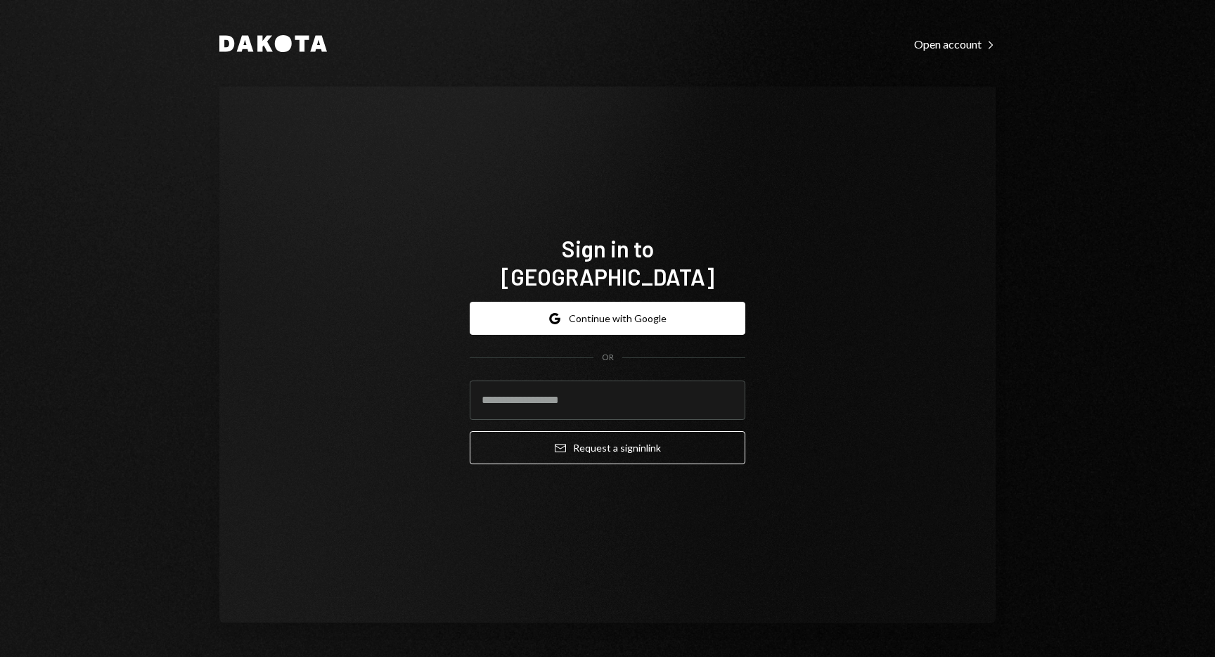
click at [731, 105] on div "Sign in to Dakota Google Continue with Google OR Email Request a sign in link" at bounding box center [607, 355] width 776 height 537
